Goal: Task Accomplishment & Management: Manage account settings

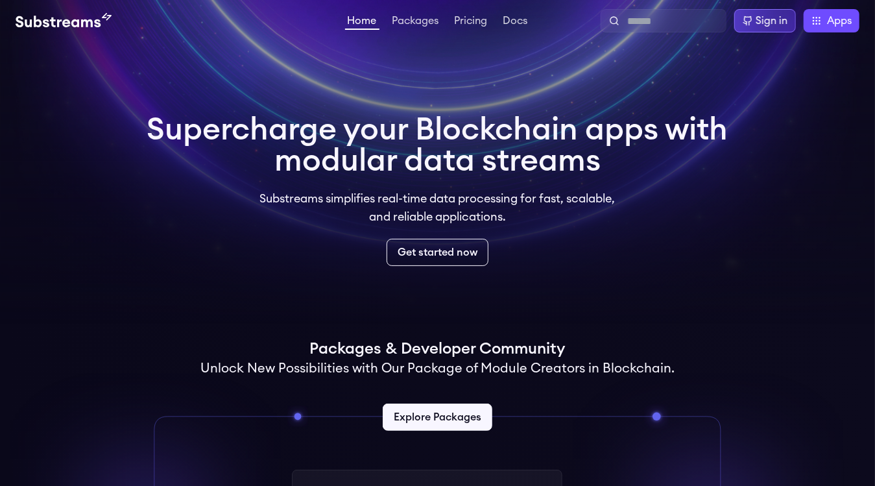
click at [756, 18] on div "Sign in" at bounding box center [772, 21] width 32 height 16
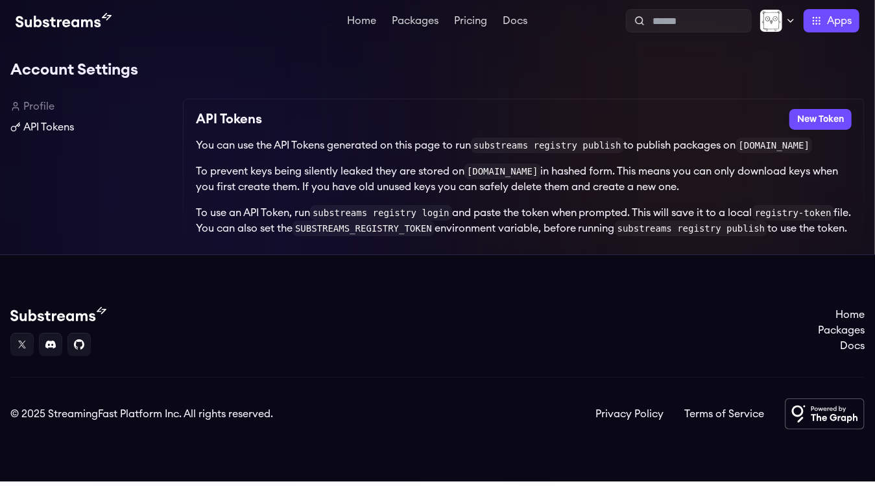
click at [51, 121] on link "API Tokens" at bounding box center [91, 127] width 162 height 16
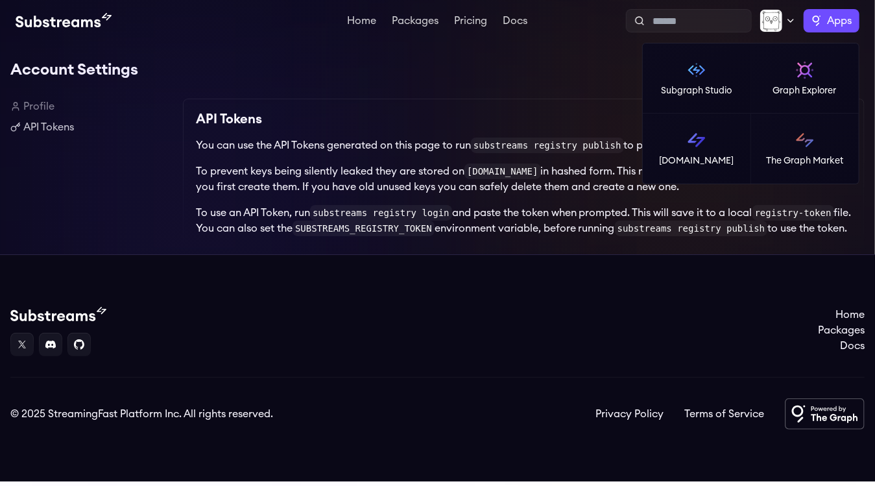
click at [835, 25] on span "Apps" at bounding box center [839, 21] width 25 height 16
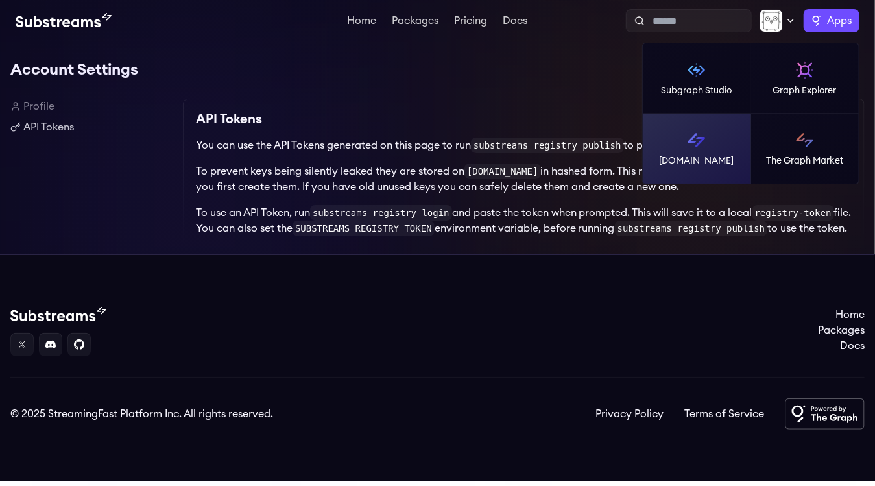
click at [697, 143] on img at bounding box center [697, 140] width 21 height 21
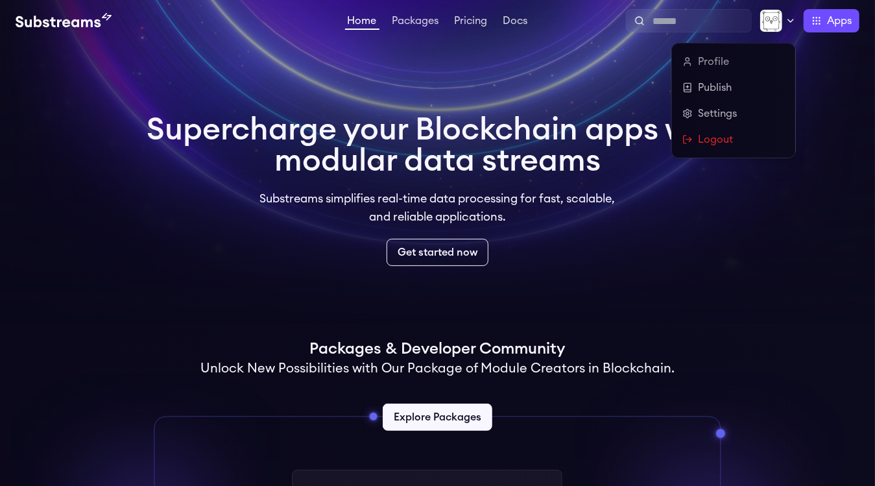
click at [786, 19] on icon at bounding box center [791, 21] width 10 height 10
click at [715, 108] on link "Settings" at bounding box center [734, 114] width 103 height 16
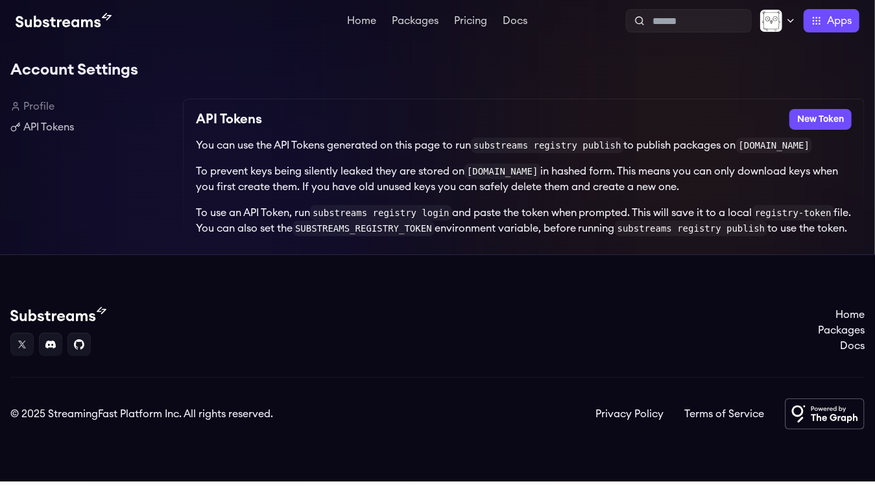
scroll to position [12, 0]
click at [57, 119] on link "API Tokens" at bounding box center [91, 127] width 162 height 16
